Goal: Task Accomplishment & Management: Manage account settings

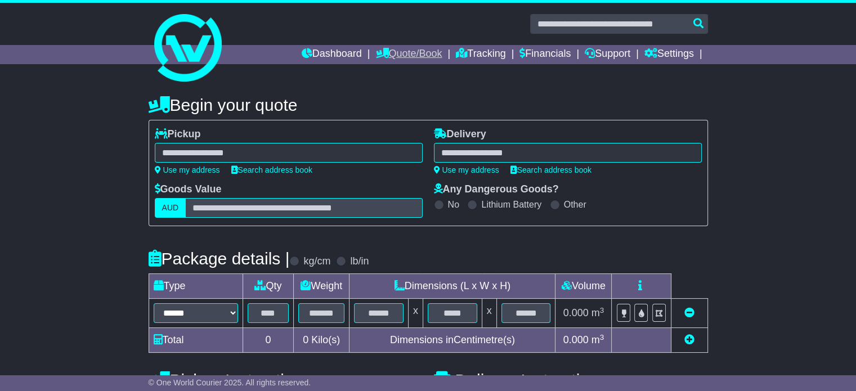
click at [412, 53] on link "Quote/Book" at bounding box center [408, 54] width 66 height 19
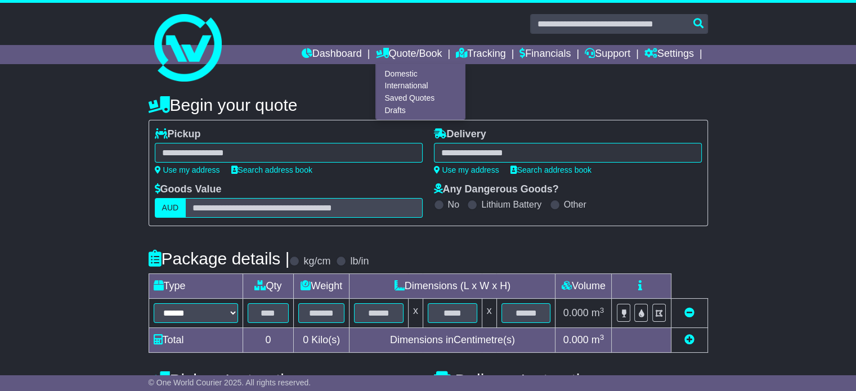
click at [757, 127] on div "**********" at bounding box center [428, 316] width 856 height 465
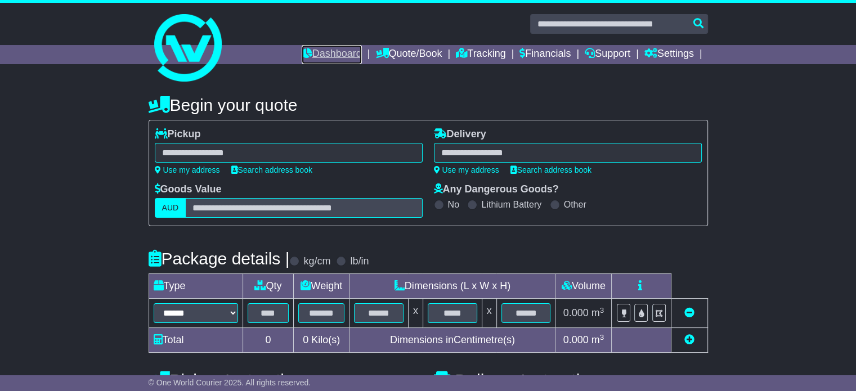
click at [313, 50] on link "Dashboard" at bounding box center [332, 54] width 60 height 19
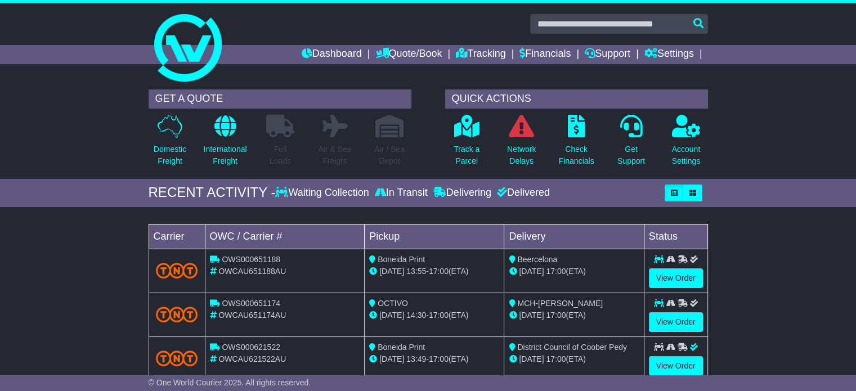
click at [316, 187] on div "Waiting Collection" at bounding box center [323, 193] width 96 height 12
click at [411, 198] on div "RECENT ACTIVITY - Waiting Collection In Transit Delivering Delivered" at bounding box center [429, 193] width 560 height 17
click at [416, 51] on link "Quote/Book" at bounding box center [408, 54] width 66 height 19
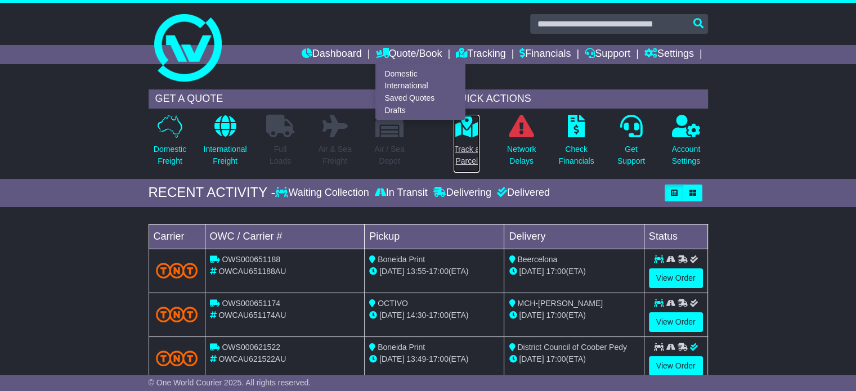
click at [470, 153] on p "Track a Parcel" at bounding box center [467, 156] width 26 height 24
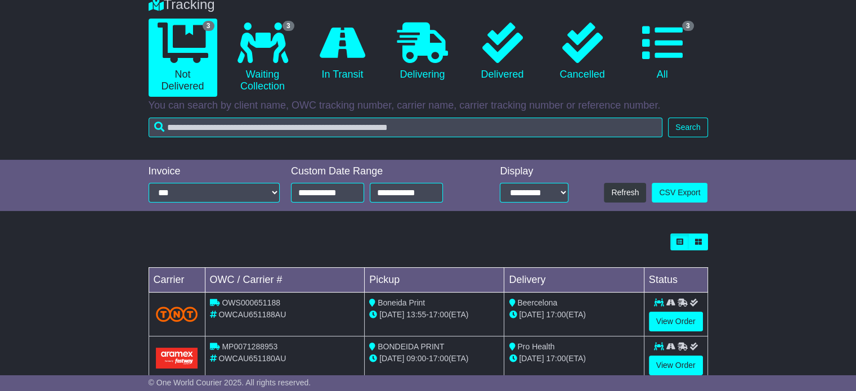
scroll to position [170, 0]
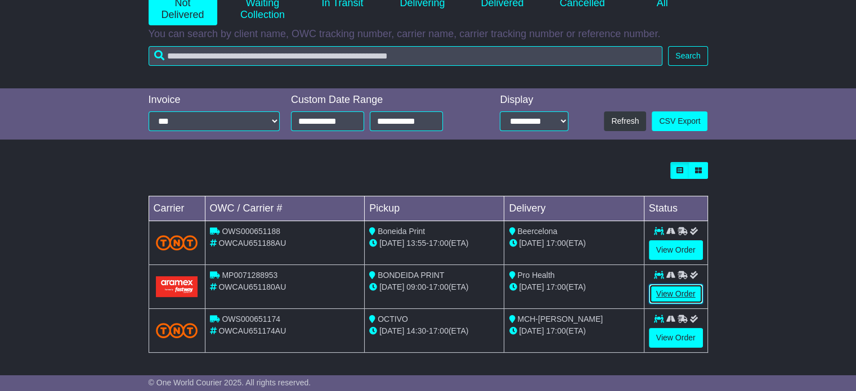
click at [668, 292] on link "View Order" at bounding box center [676, 294] width 54 height 20
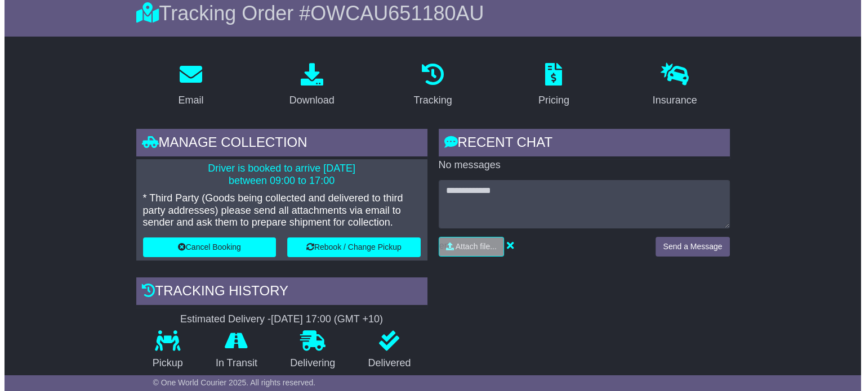
scroll to position [113, 0]
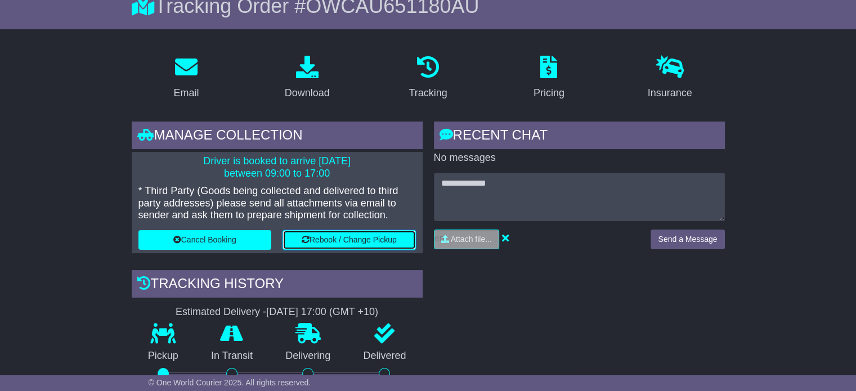
click at [343, 242] on button "Rebook / Change Pickup" at bounding box center [349, 240] width 133 height 20
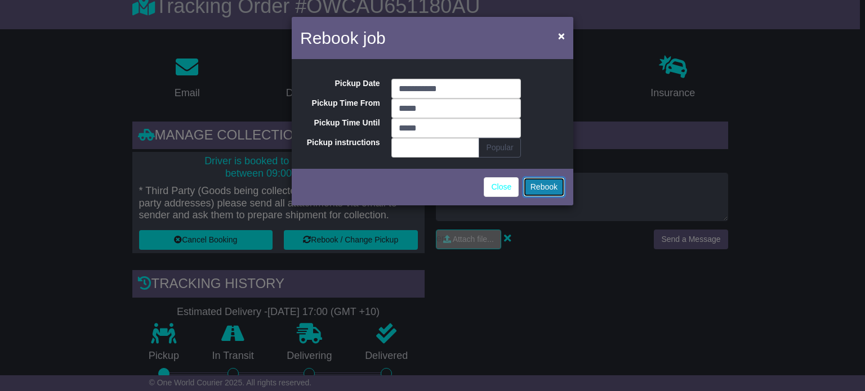
click at [548, 186] on button "Rebook" at bounding box center [544, 187] width 42 height 20
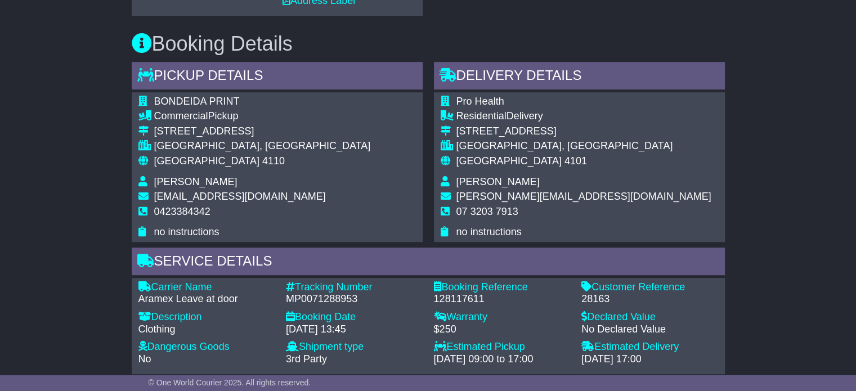
scroll to position [619, 0]
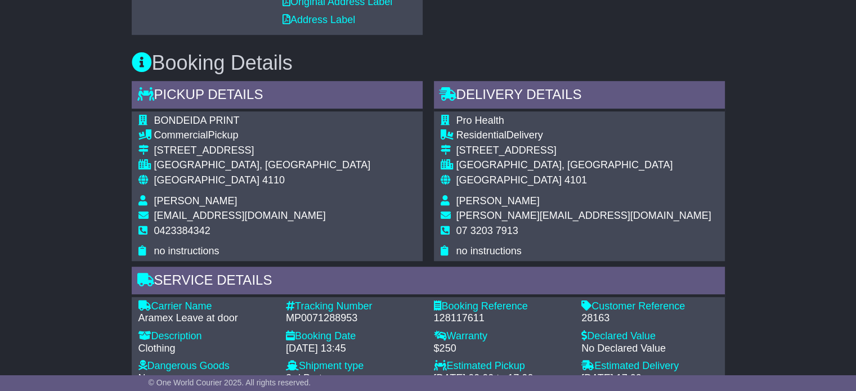
click at [448, 95] on icon at bounding box center [448, 94] width 17 height 14
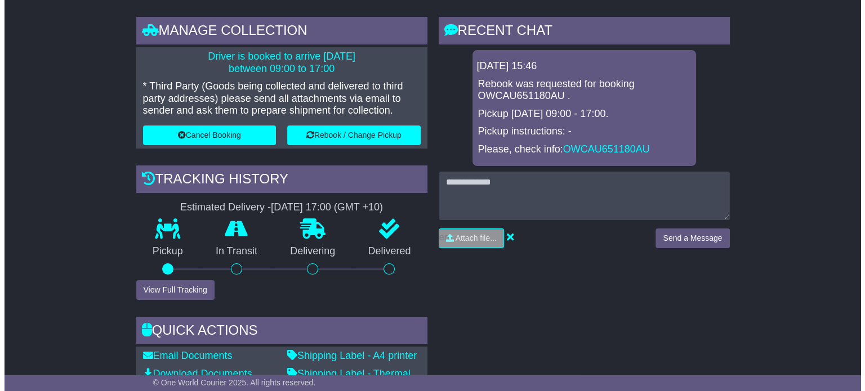
scroll to position [113, 0]
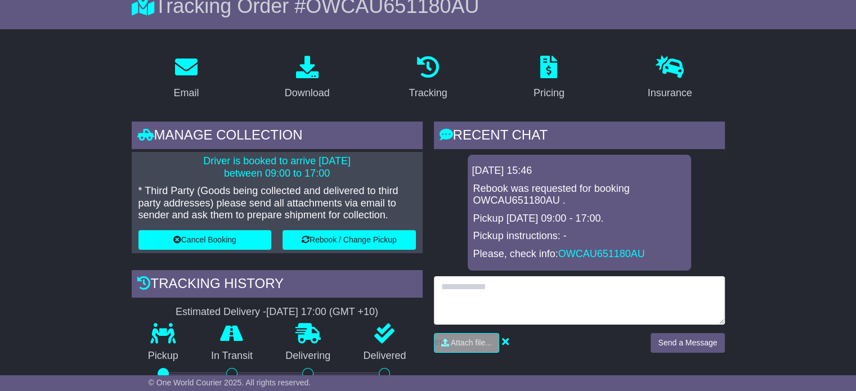
click at [486, 288] on textarea at bounding box center [579, 300] width 291 height 48
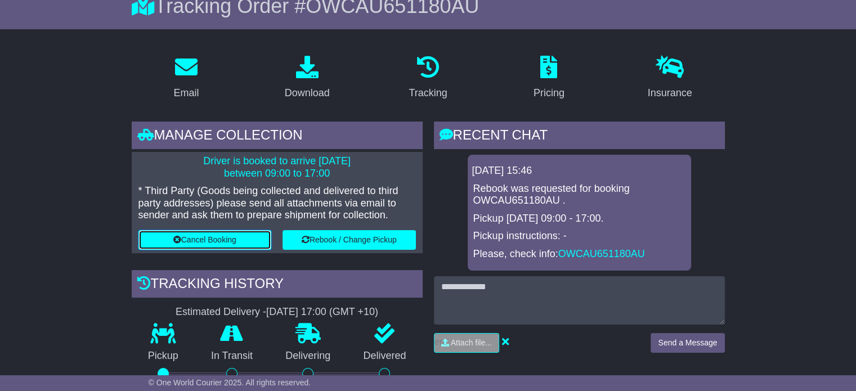
click at [180, 236] on icon at bounding box center [177, 240] width 8 height 8
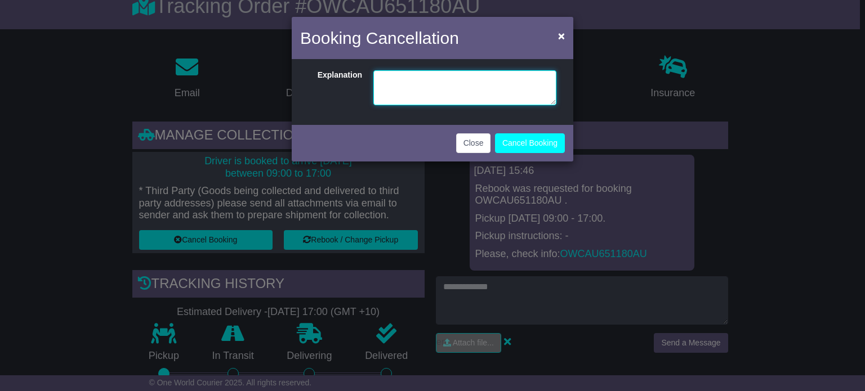
click at [460, 83] on textarea at bounding box center [464, 87] width 183 height 35
type textarea "*"
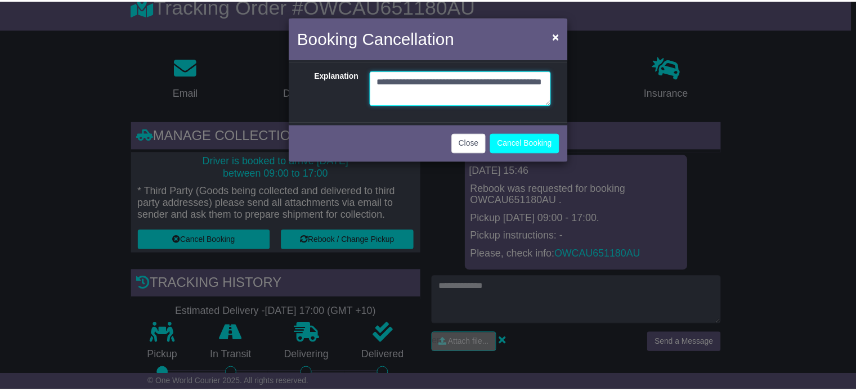
scroll to position [8, 0]
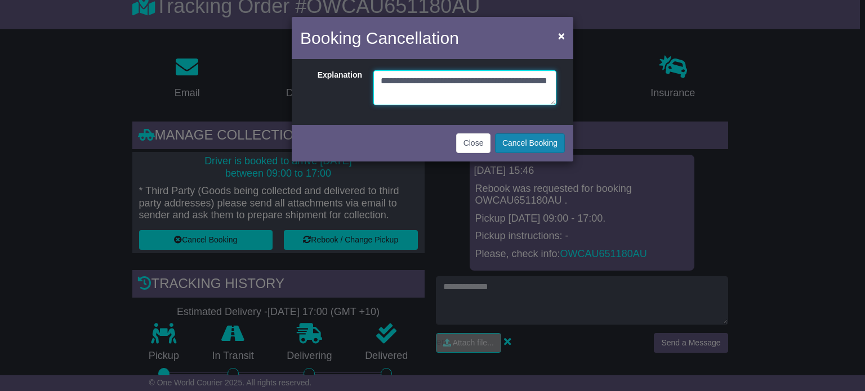
type textarea "**********"
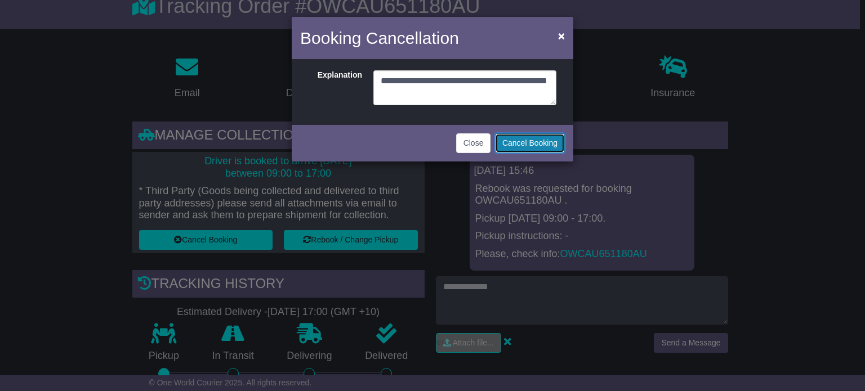
click at [520, 145] on button "Cancel Booking" at bounding box center [530, 143] width 70 height 20
